Goal: Transaction & Acquisition: Purchase product/service

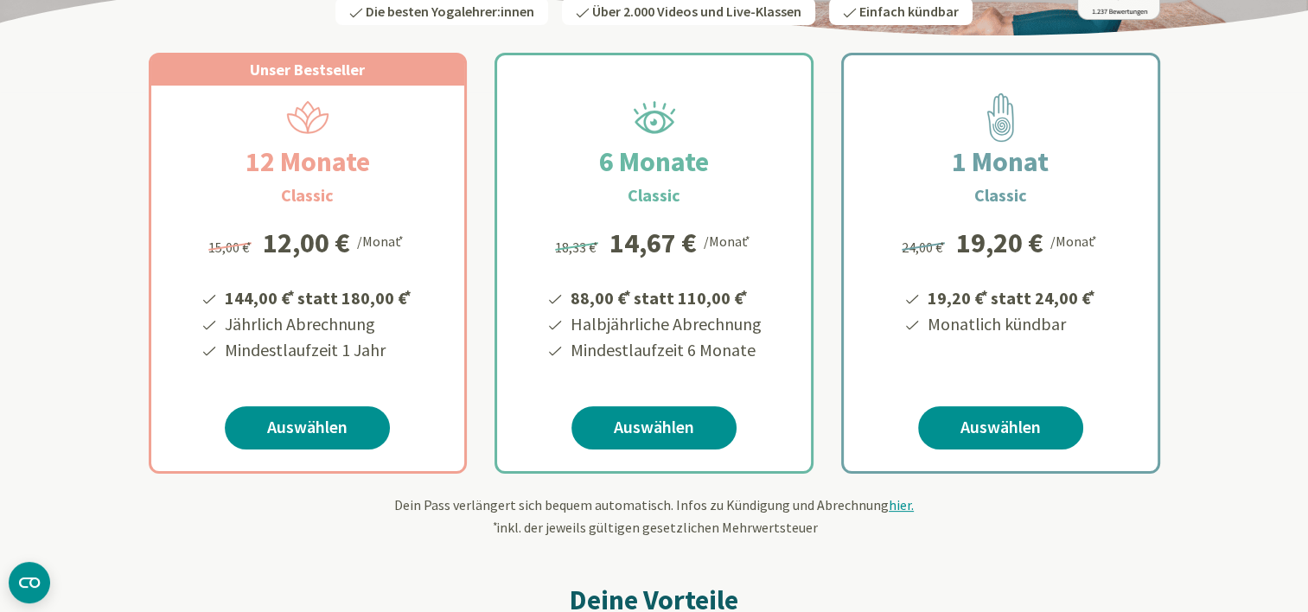
scroll to position [280, 0]
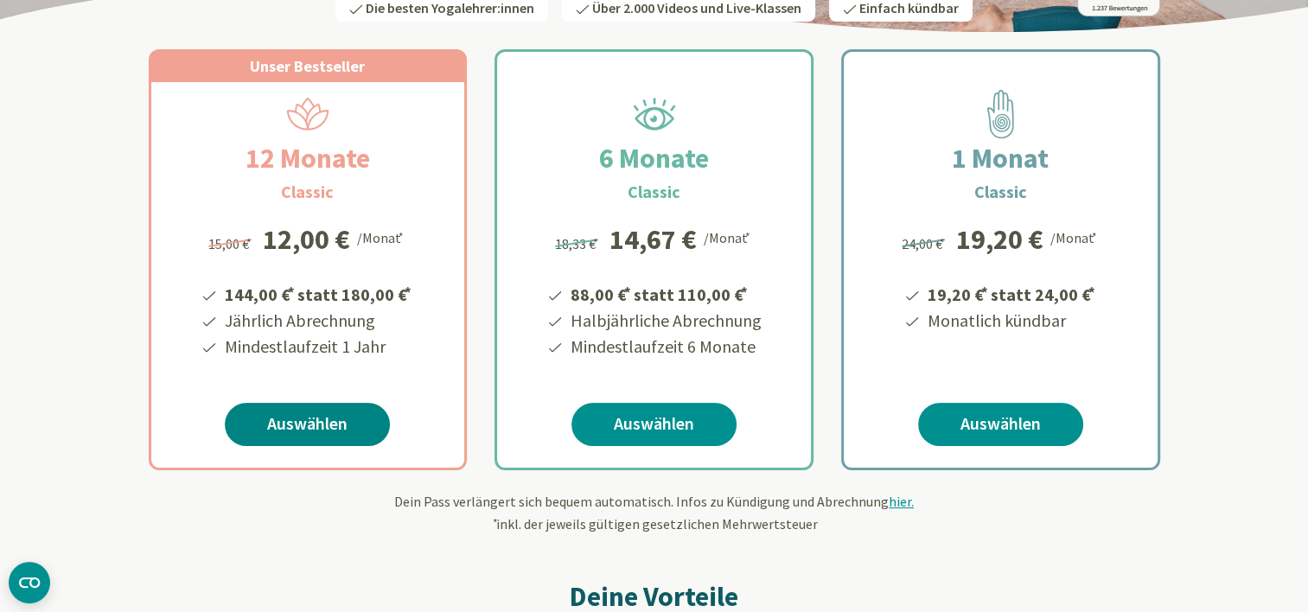
click at [321, 422] on link "Auswählen" at bounding box center [307, 424] width 165 height 43
